Goal: Task Accomplishment & Management: Use online tool/utility

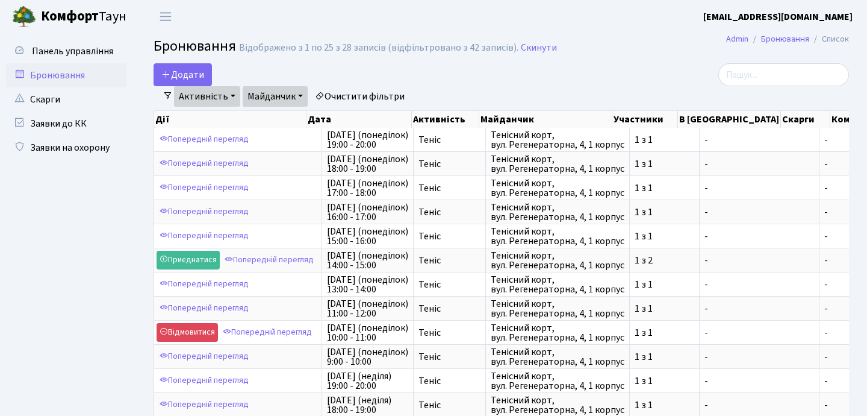
select select "25"
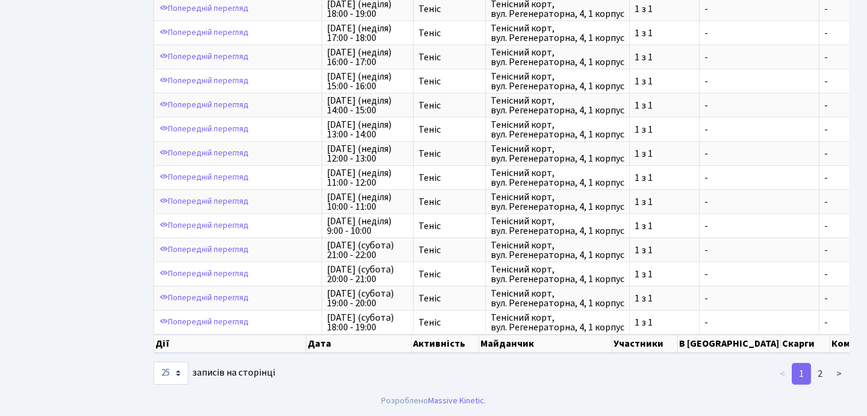
scroll to position [396, 0]
click at [818, 374] on link "2" at bounding box center [820, 374] width 19 height 22
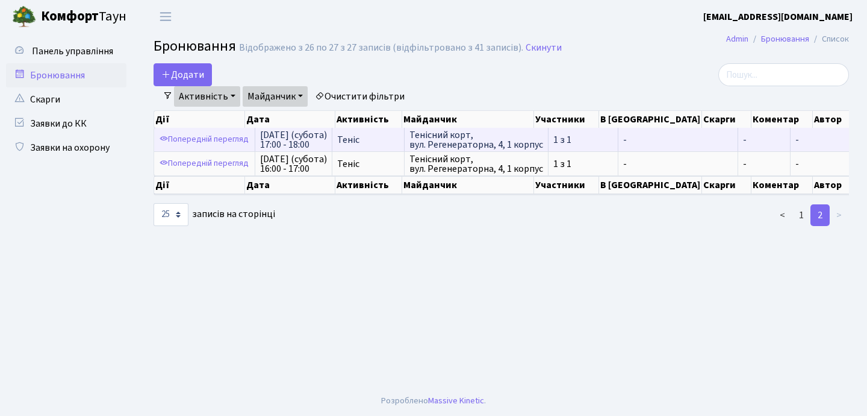
scroll to position [0, 0]
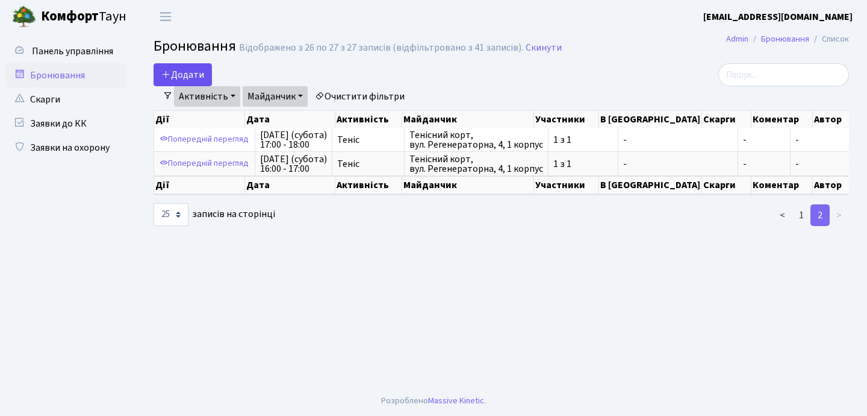
click at [168, 67] on button "Додати" at bounding box center [183, 74] width 58 height 23
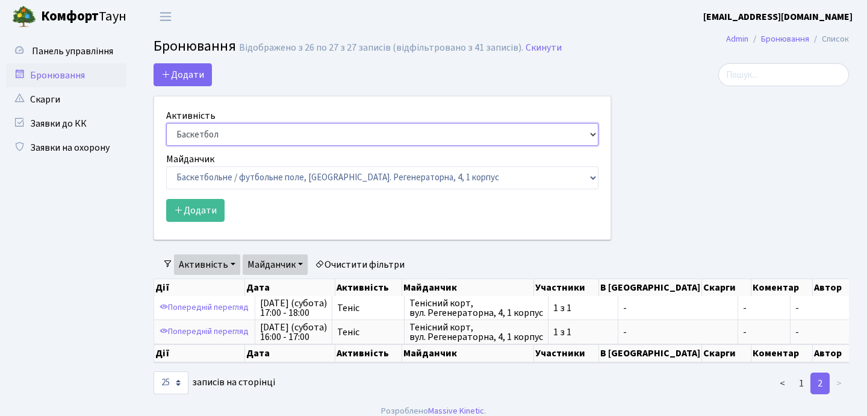
select select "1"
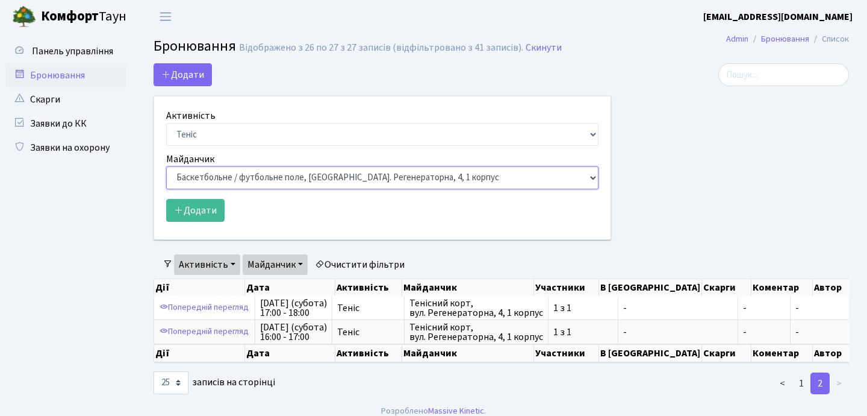
select select "1"
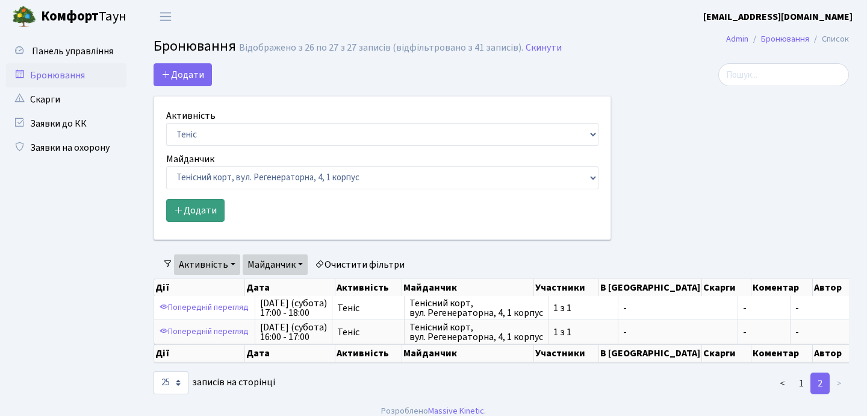
click at [199, 221] on button "Додати" at bounding box center [195, 210] width 58 height 23
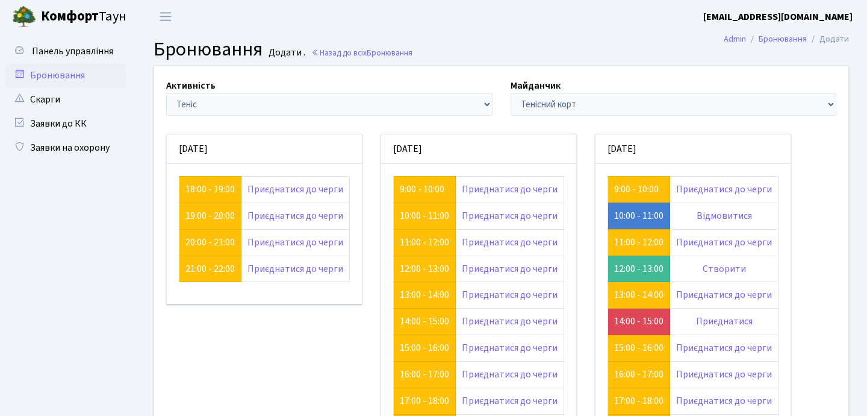
scroll to position [-1, 0]
click at [818, 223] on div "Активність - Баскетбол Волейбол Йога Катання на роликах Настільний теніс Теніс …" at bounding box center [501, 326] width 712 height 520
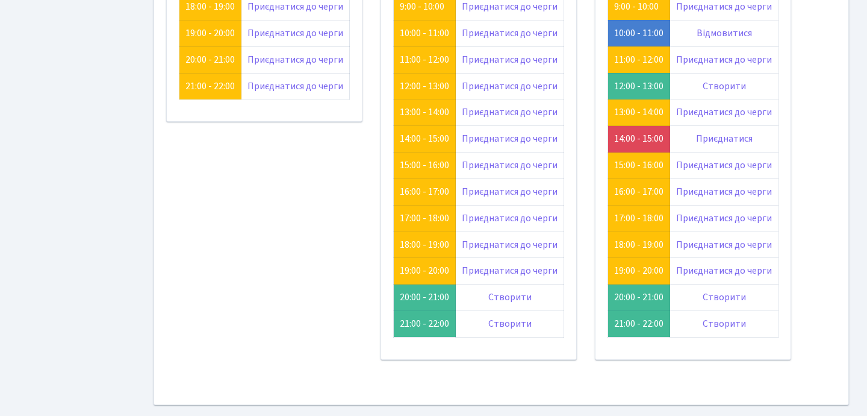
scroll to position [231, 0]
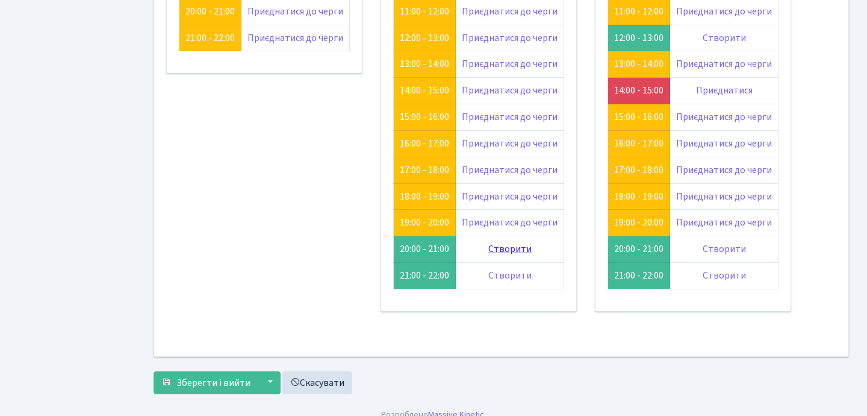
click at [514, 245] on link "Створити" at bounding box center [509, 248] width 43 height 13
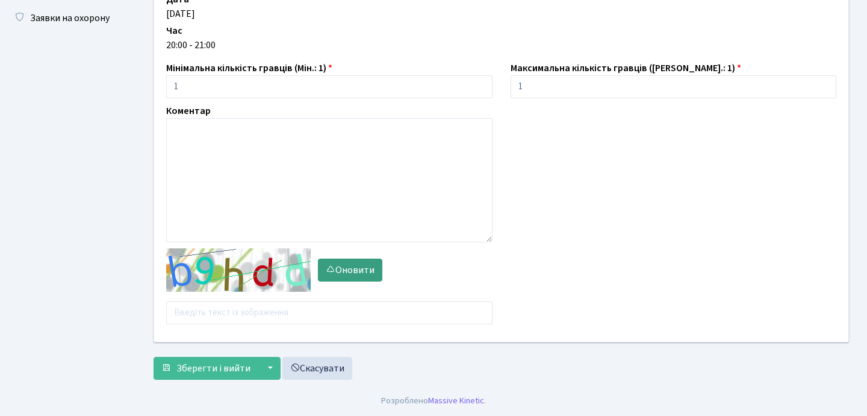
click at [358, 264] on button "Оновити" at bounding box center [350, 269] width 64 height 23
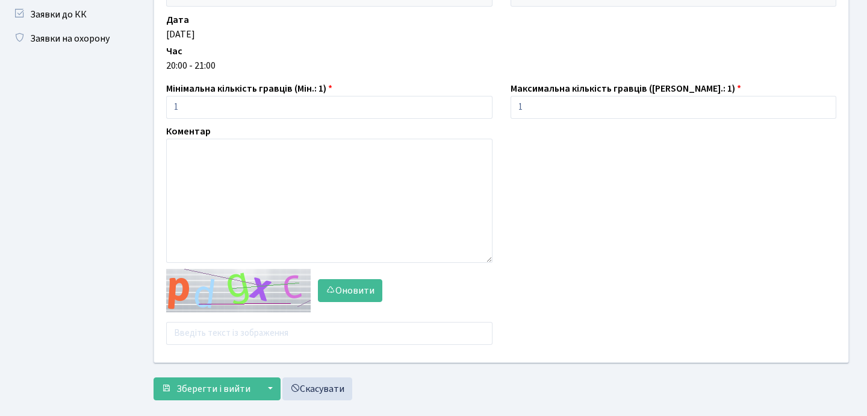
click at [224, 316] on div "Оновити" at bounding box center [329, 307] width 344 height 76
click at [217, 346] on div "Активність - Баскетбол Волейбол Йога Катання на роликах Настільний теніс Теніс …" at bounding box center [501, 159] width 712 height 405
click at [221, 343] on input "text" at bounding box center [329, 333] width 326 height 23
type input "ы"
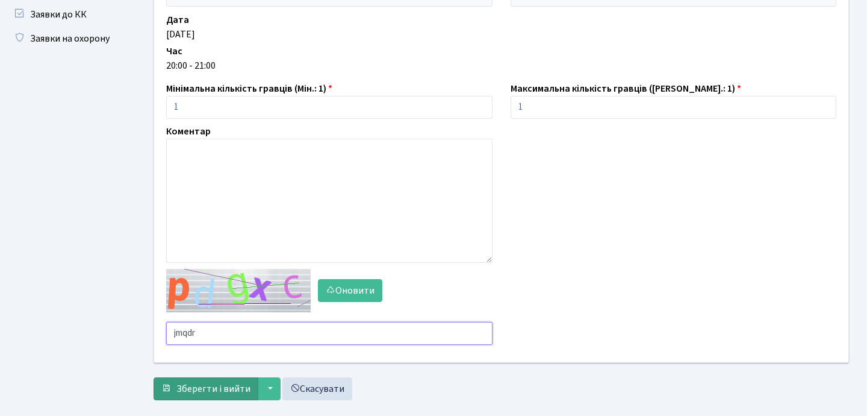
type input "jmqdr"
click at [225, 392] on span "Зберегти і вийти" at bounding box center [213, 388] width 74 height 13
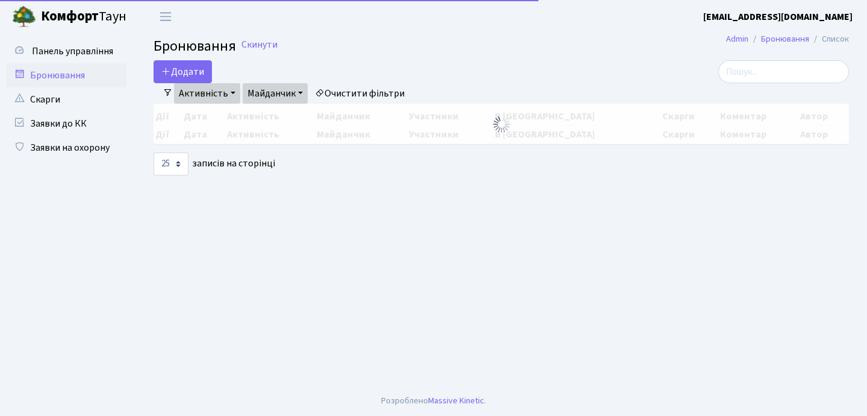
select select "25"
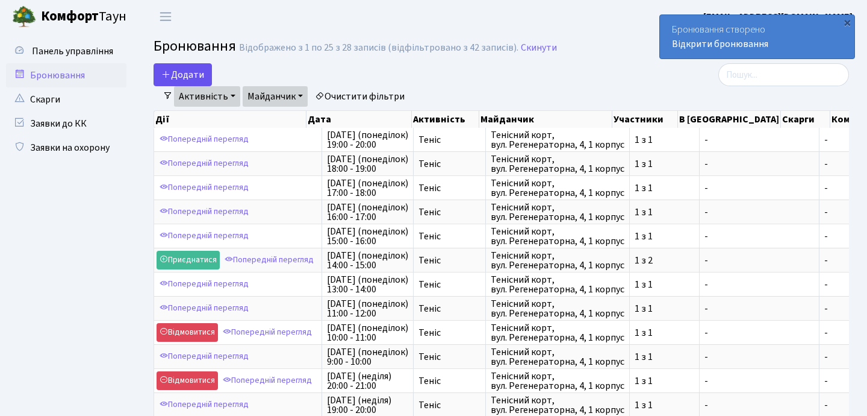
click at [176, 71] on button "Додати" at bounding box center [183, 74] width 58 height 23
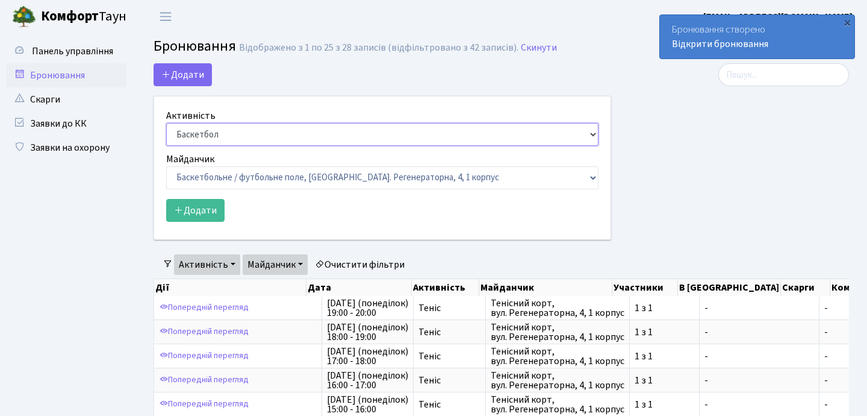
select select "1"
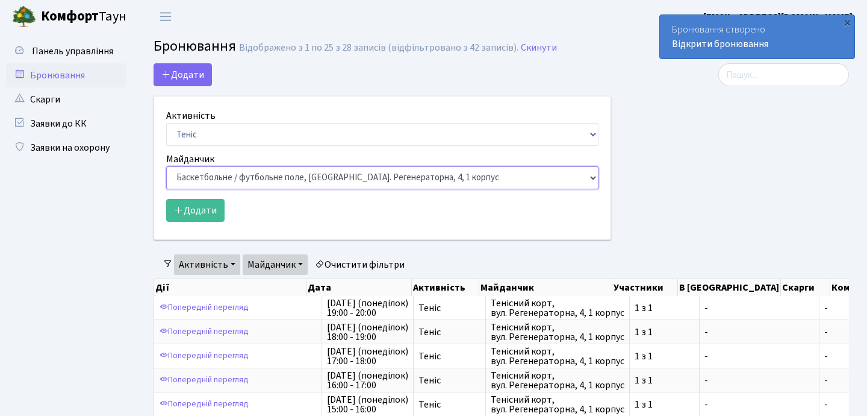
select select "1"
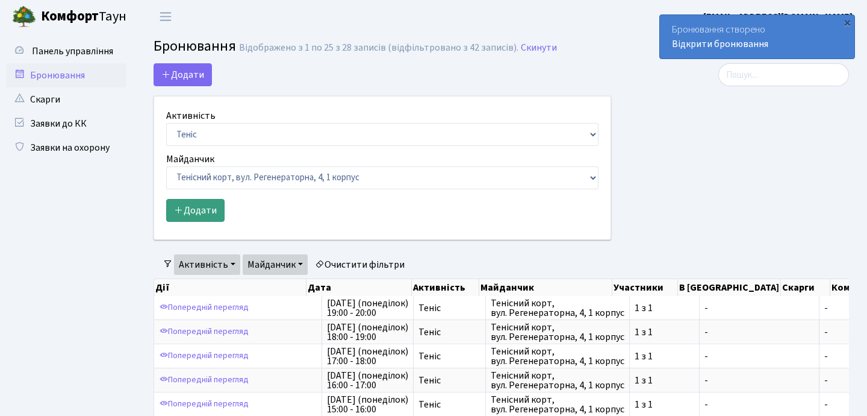
click at [195, 204] on button "Додати" at bounding box center [195, 210] width 58 height 23
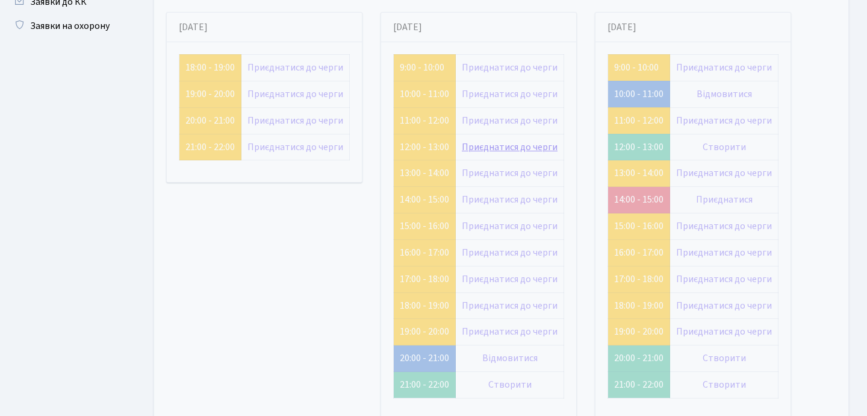
scroll to position [141, 0]
